Goal: Transaction & Acquisition: Download file/media

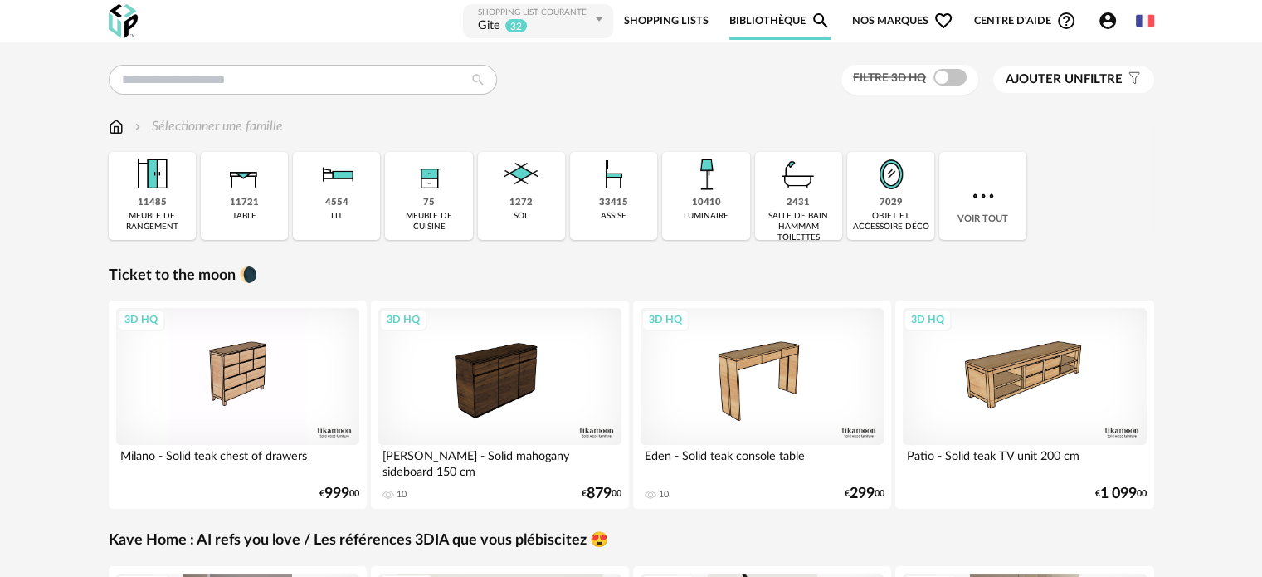
click at [605, 18] on icon at bounding box center [598, 19] width 21 height 30
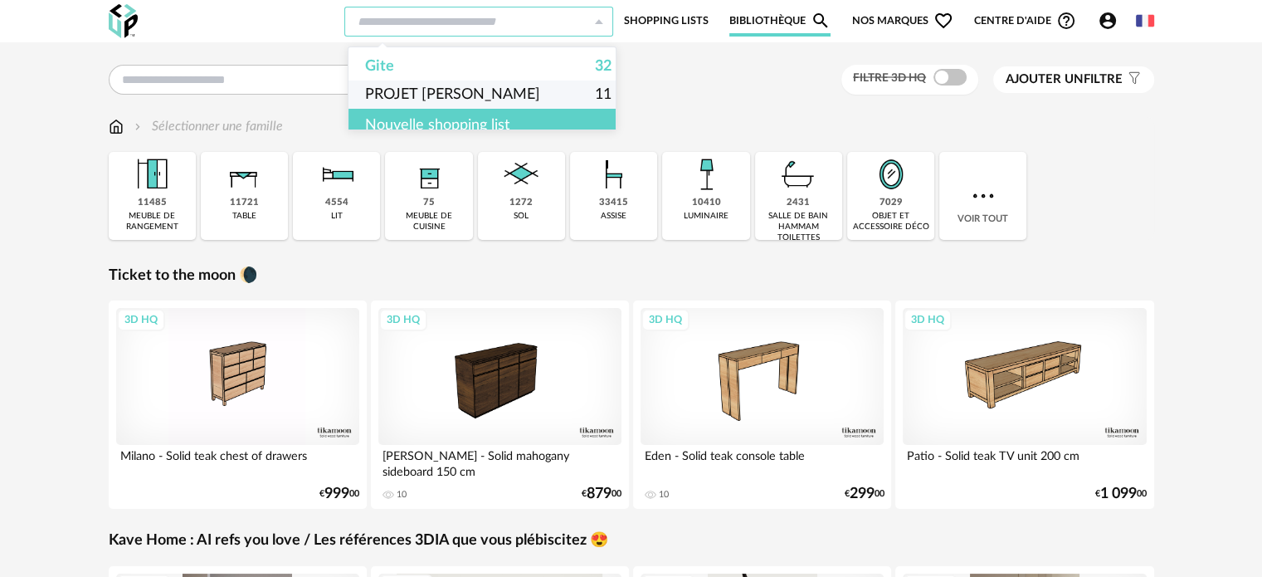
click at [397, 85] on span "PROJET [PERSON_NAME]" at bounding box center [452, 94] width 175 height 28
type input "**********"
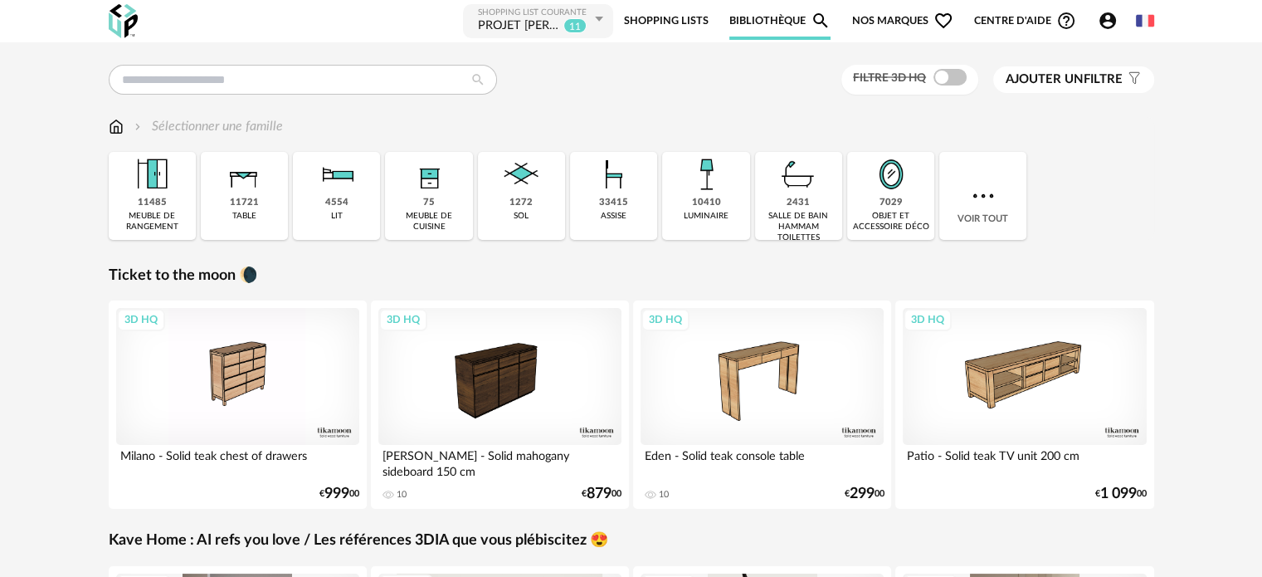
click at [683, 17] on link "Shopping Lists" at bounding box center [666, 20] width 85 height 37
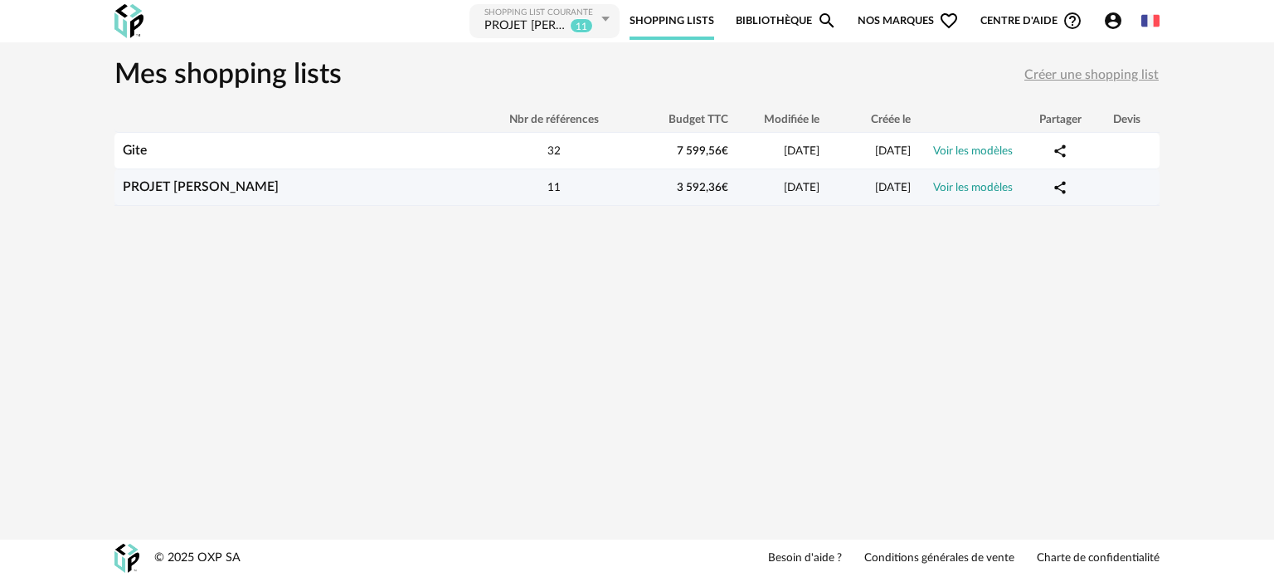
click at [279, 182] on link "PROJET [PERSON_NAME]" at bounding box center [201, 186] width 156 height 13
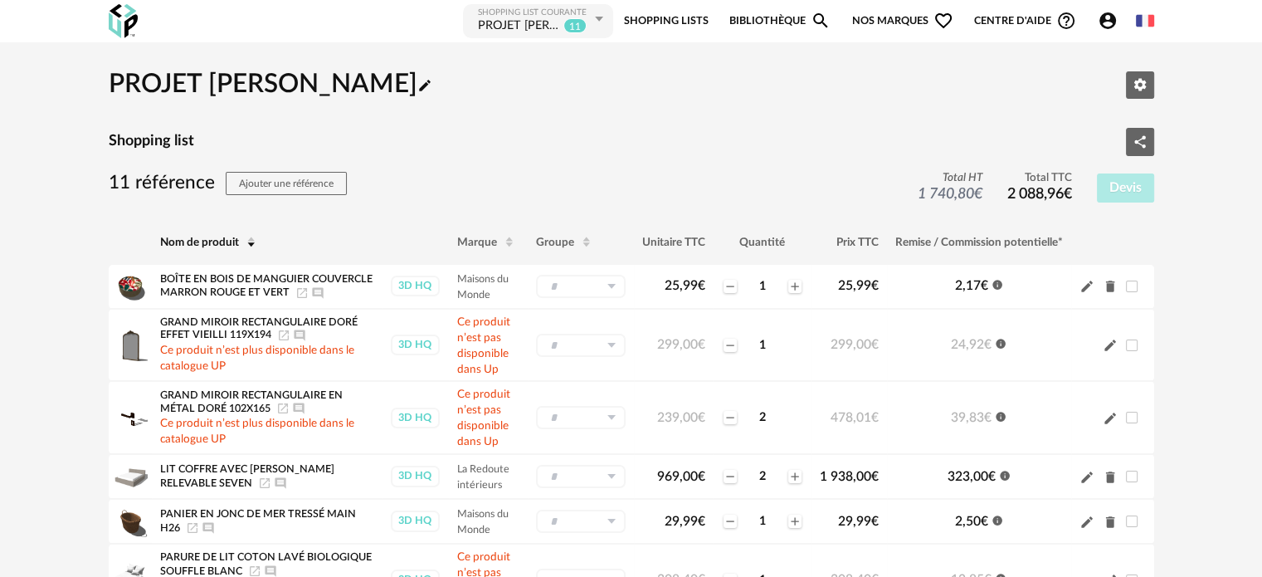
click at [746, 27] on link "Bibliothèque Magnify icon" at bounding box center [779, 20] width 101 height 37
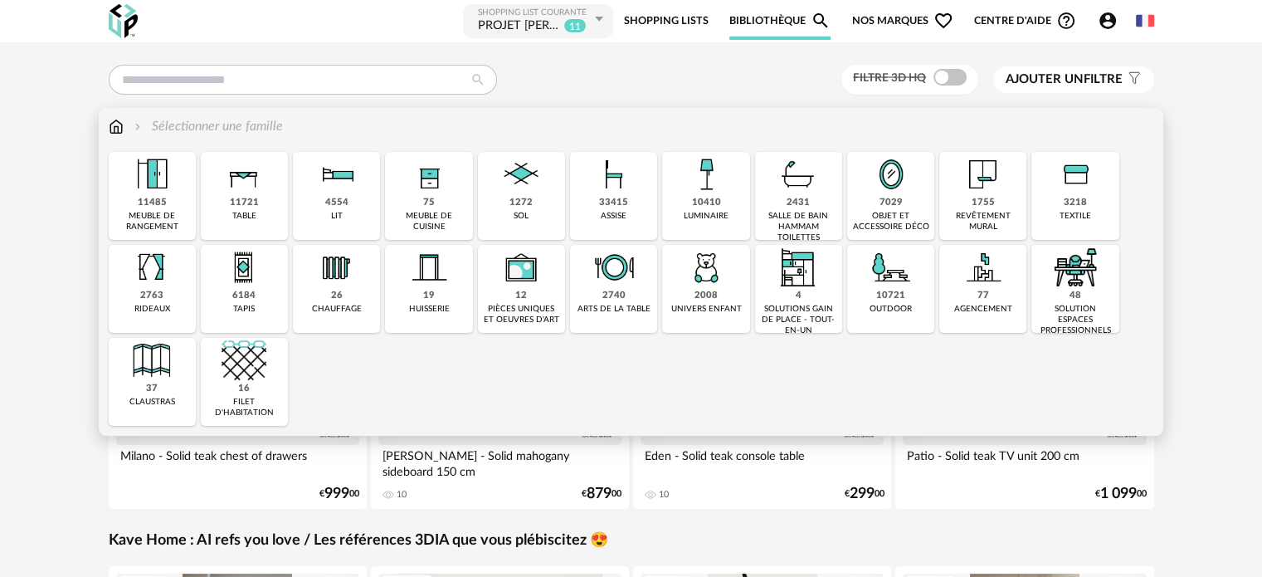
click at [796, 216] on div "salle de bain hammam toilettes" at bounding box center [798, 227] width 77 height 32
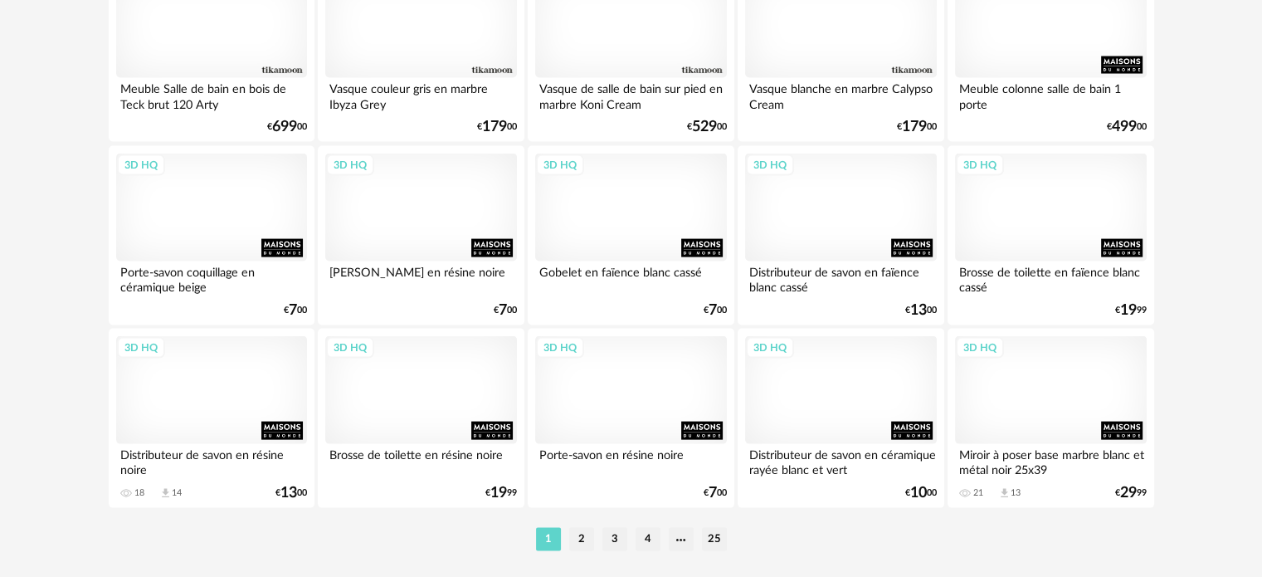
scroll to position [3401, 0]
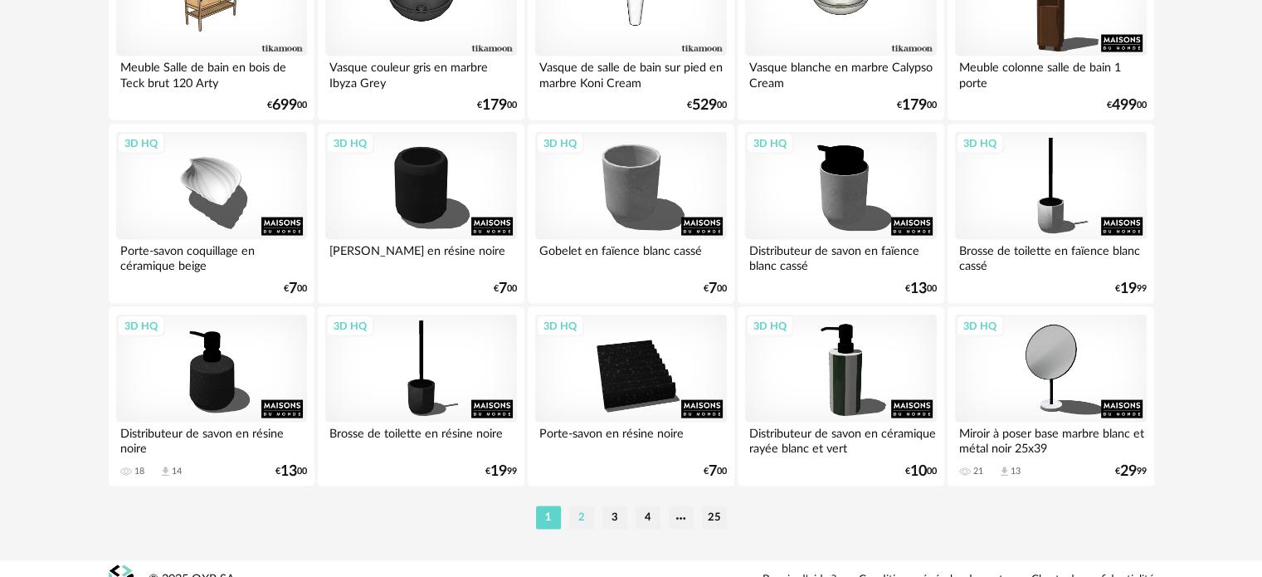
click at [580, 513] on li "2" at bounding box center [581, 517] width 25 height 23
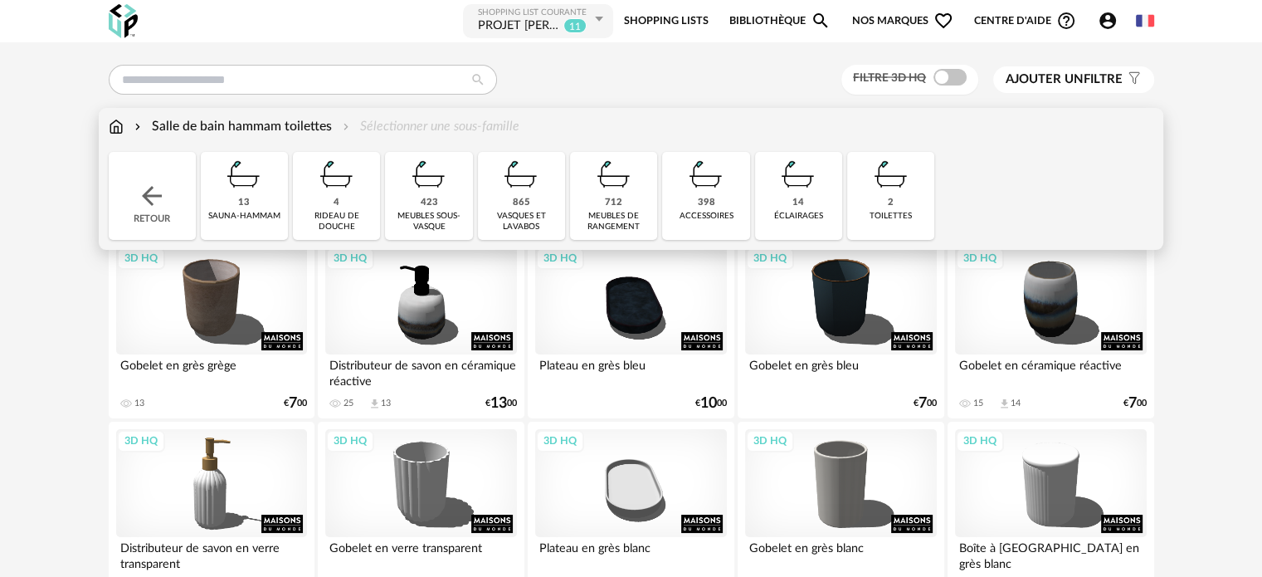
click at [118, 124] on img at bounding box center [116, 126] width 15 height 19
click at [150, 194] on img at bounding box center [152, 196] width 30 height 30
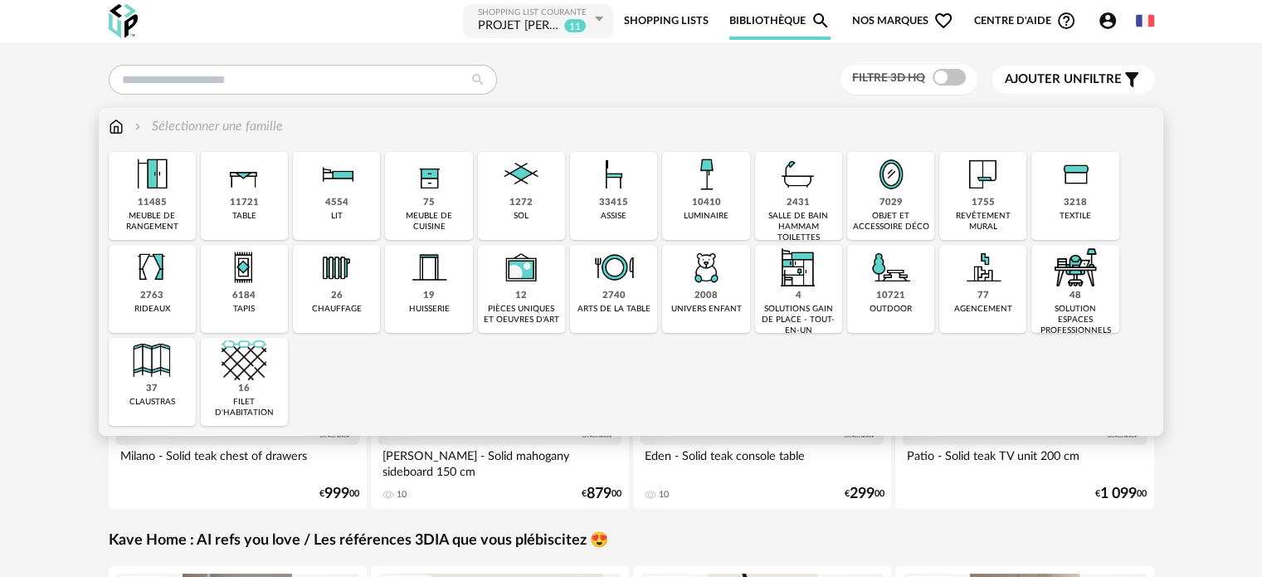
click at [884, 218] on div "objet et accessoire déco" at bounding box center [890, 222] width 77 height 22
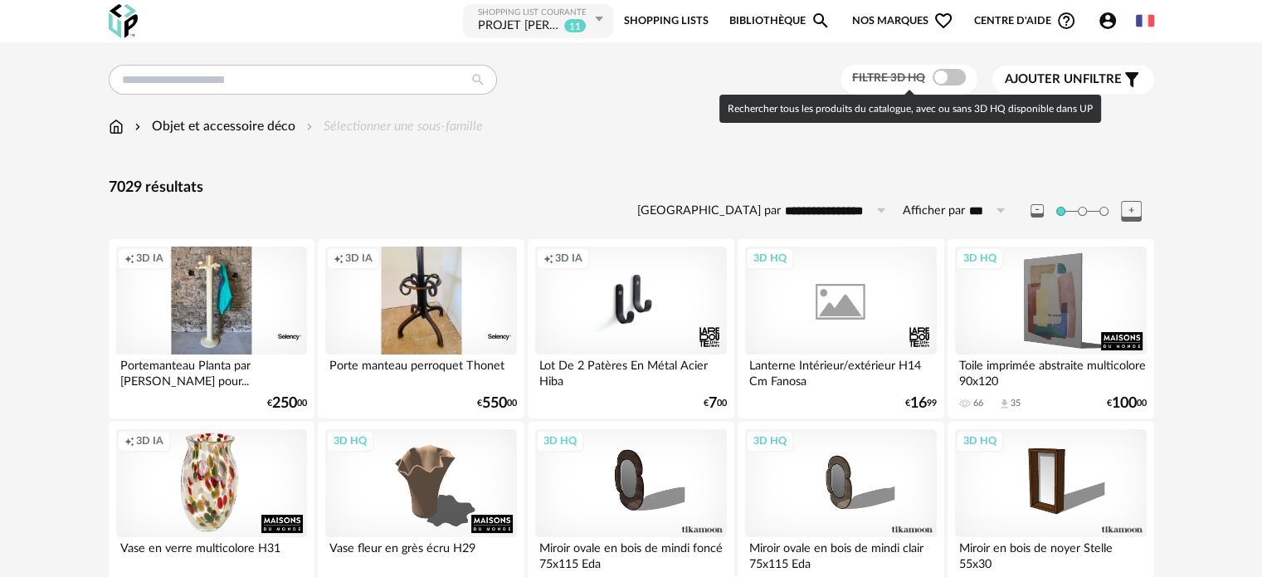
click at [943, 79] on span at bounding box center [948, 77] width 33 height 17
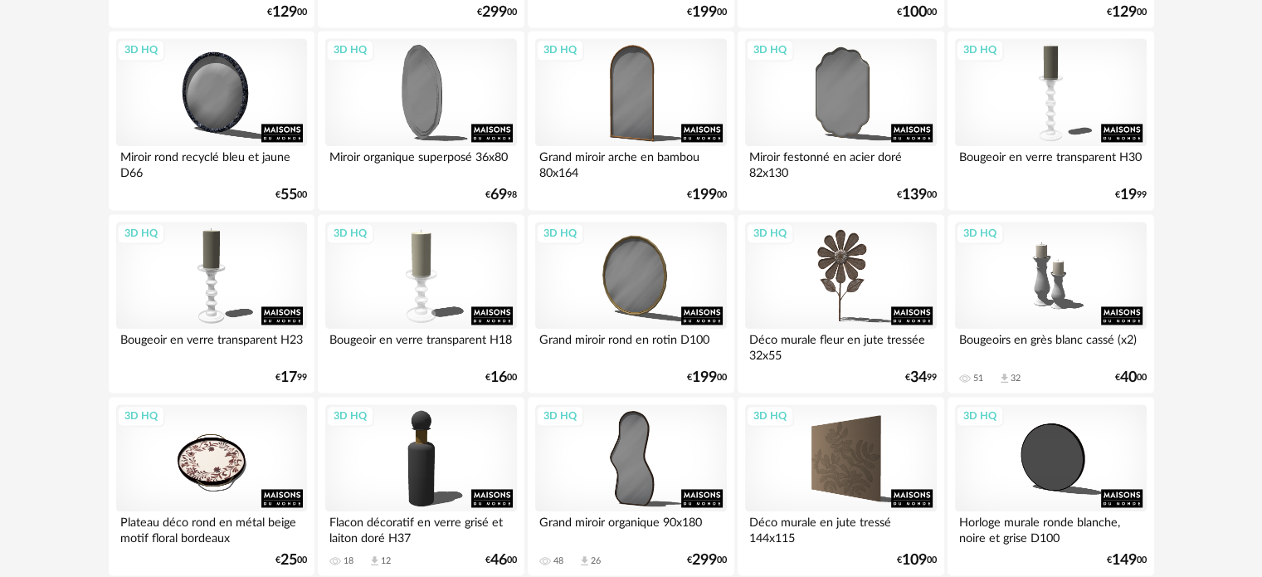
scroll to position [2406, 0]
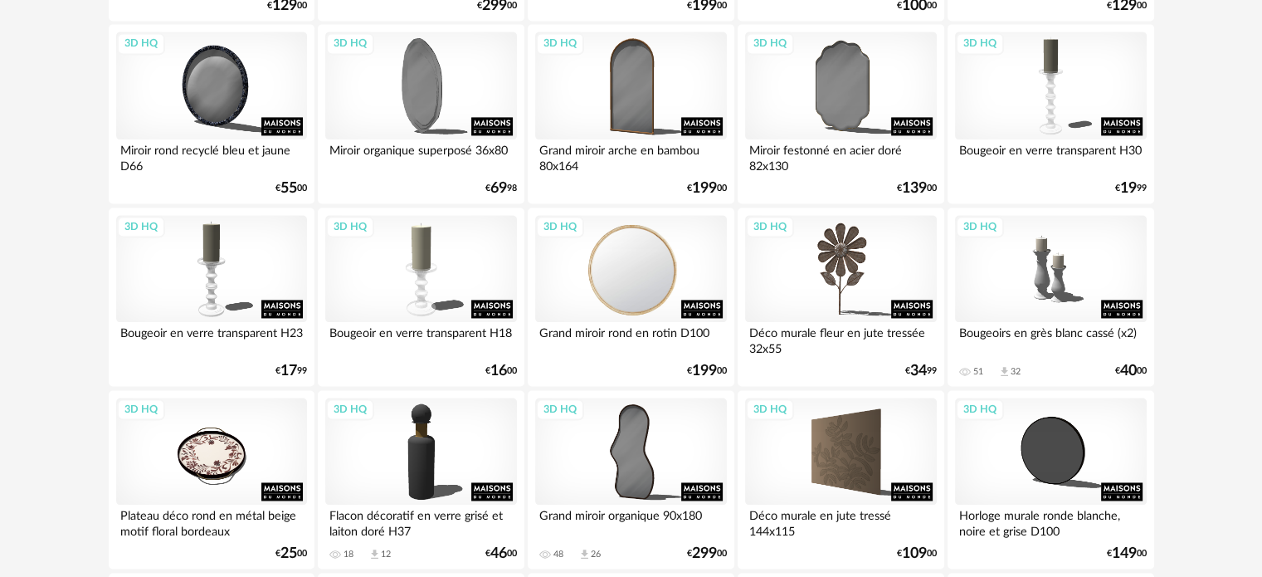
click at [619, 280] on div "3D HQ" at bounding box center [630, 269] width 191 height 108
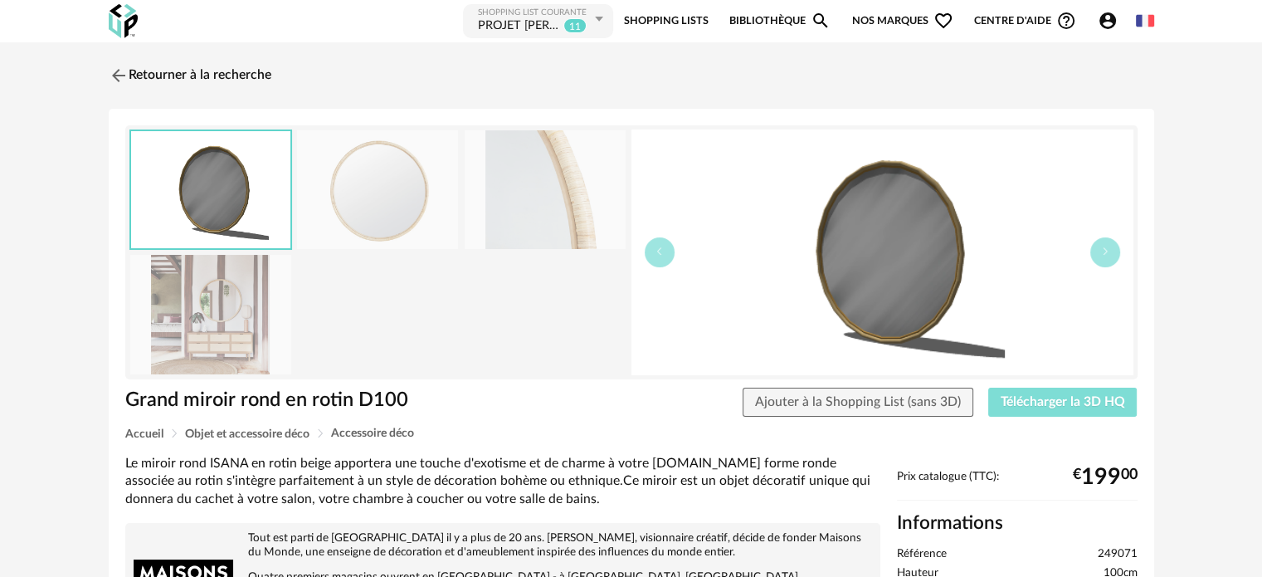
click at [1027, 399] on span "Télécharger la 3D HQ" at bounding box center [1062, 401] width 124 height 13
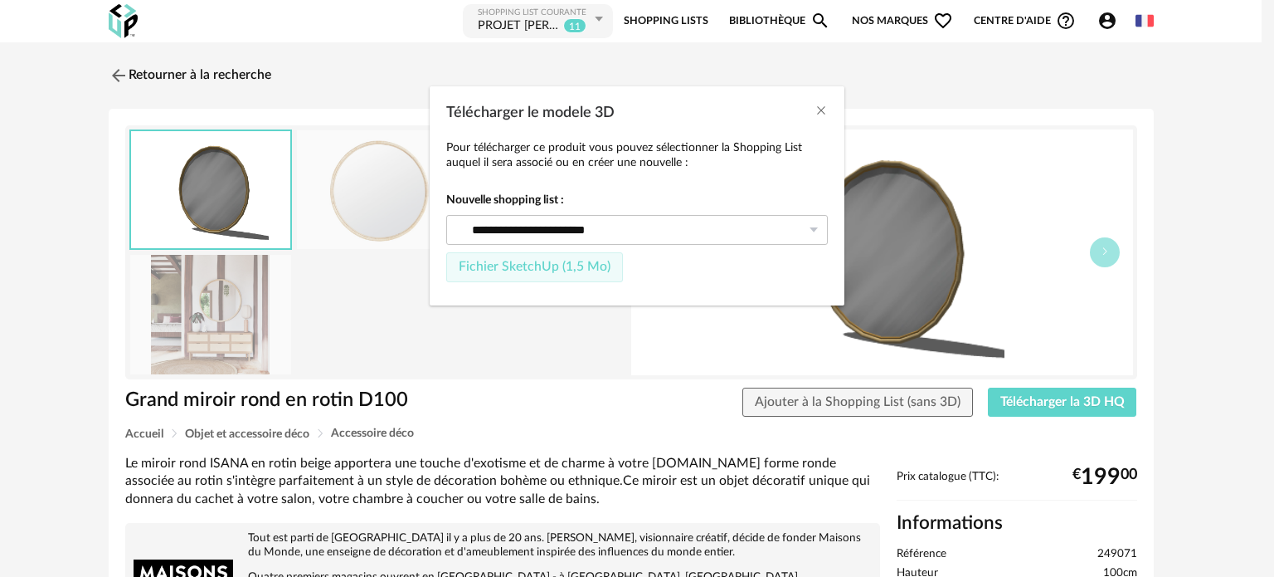
click at [524, 265] on span "Fichier SketchUp (1,5 Mo)" at bounding box center [535, 266] width 152 height 13
